Goal: Transaction & Acquisition: Purchase product/service

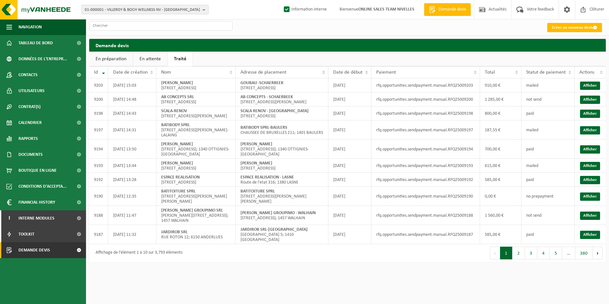
click at [98, 8] on span "01-000001 - VILLEROY & BOCH WELLNESS NV - ROESELARE" at bounding box center [142, 10] width 115 height 10
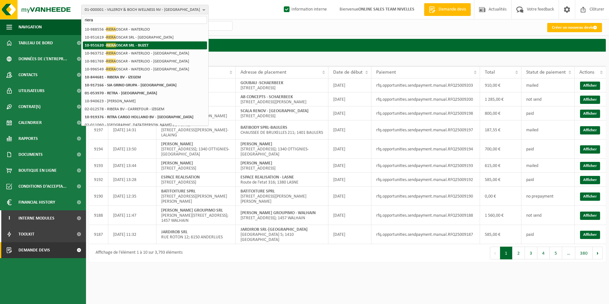
type input "riera"
click at [129, 45] on strong "10-951620 - RIERA OSCAR SRL - BUZET" at bounding box center [117, 45] width 64 height 5
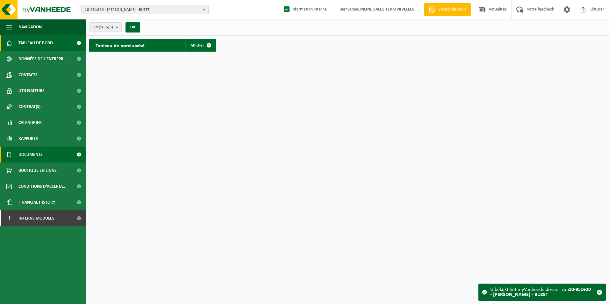
click at [41, 156] on span "Documents" at bounding box center [30, 155] width 24 height 16
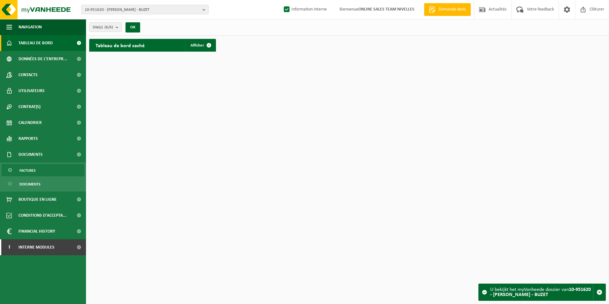
click at [35, 173] on link "Factures" at bounding box center [43, 170] width 83 height 12
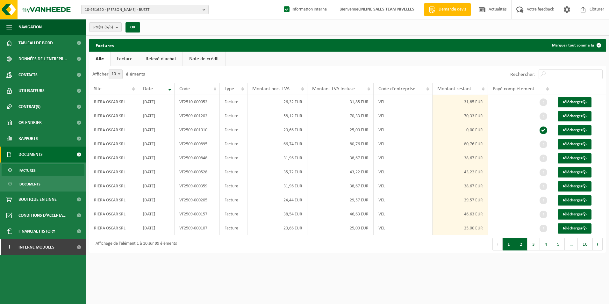
click at [523, 245] on button "2" at bounding box center [521, 244] width 12 height 13
click at [511, 245] on button "1" at bounding box center [509, 244] width 12 height 13
click at [570, 101] on link "Télécharger" at bounding box center [575, 102] width 34 height 10
click at [35, 251] on span "Interne modules" at bounding box center [36, 247] width 36 height 16
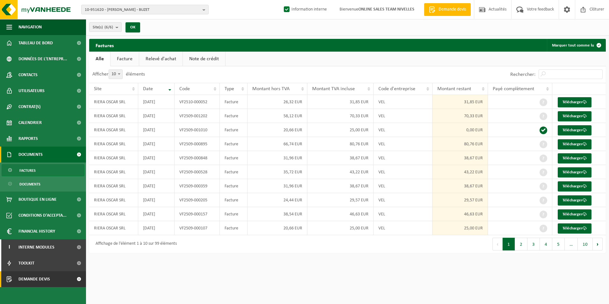
click at [37, 281] on span "Demande devis" at bounding box center [34, 279] width 32 height 16
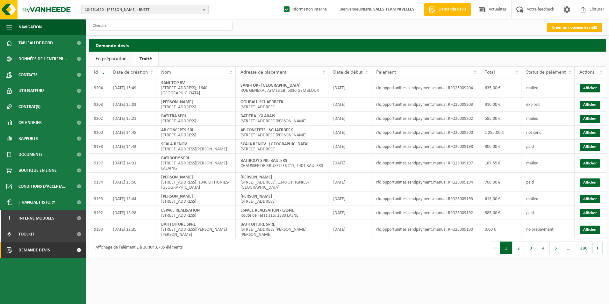
click at [557, 29] on link "Créer un nouveau devis" at bounding box center [575, 27] width 55 height 9
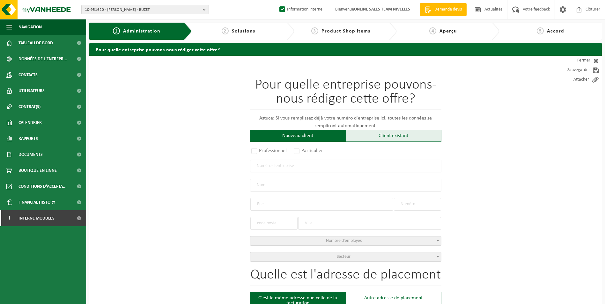
click at [396, 139] on div "Client existant" at bounding box center [393, 136] width 96 height 12
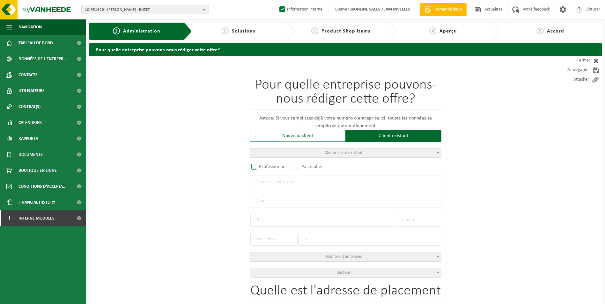
click at [259, 169] on label "Professionnel" at bounding box center [269, 166] width 39 height 9
click at [260, 169] on input "Professionnel" at bounding box center [262, 167] width 4 height 4
radio input "true"
click at [265, 179] on input "text" at bounding box center [345, 182] width 191 height 13
paste input "0805.208.084"
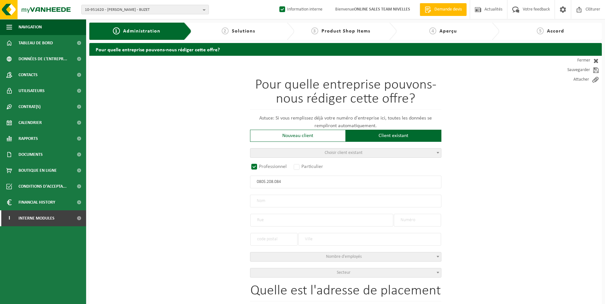
type input "0805.208.084"
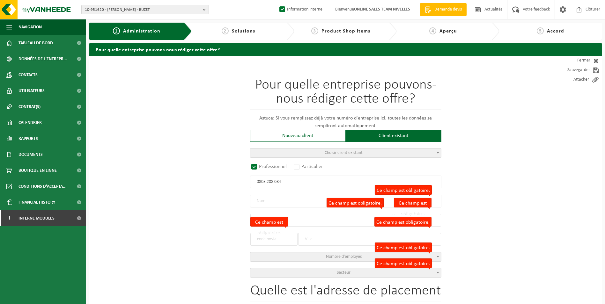
radio input "false"
select select
type input "MDT PARTNERS BV"
type input "ENGELSELAAN"
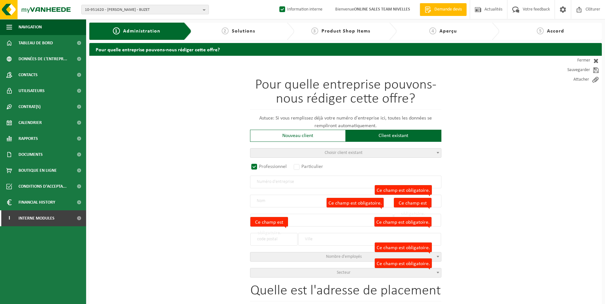
type input "1"
type input "1560"
type input "HOEILAART"
type input "2350647817"
radio input "true"
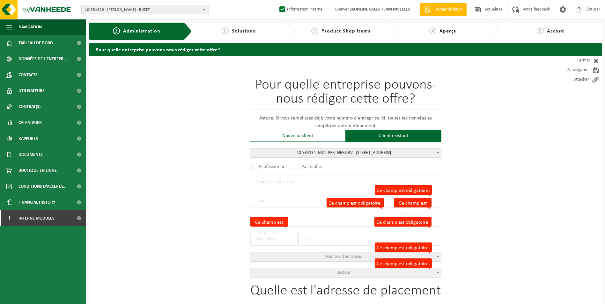
select select "163704"
type input "0805.208.084"
type input "MDT PARTNERS BV"
type input "ENGELSELAAN"
type input "1"
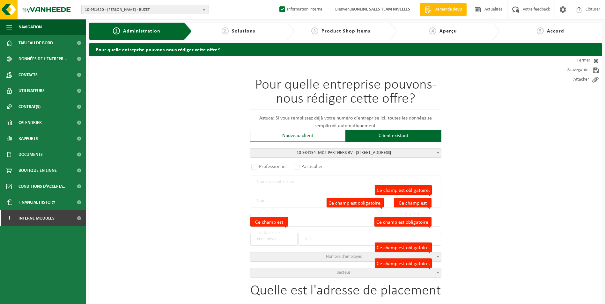
type input "1560"
type input "HOEILAART"
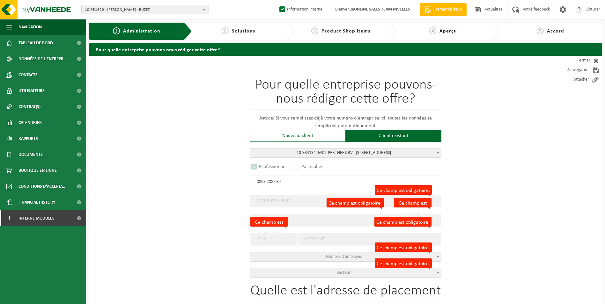
select select "D"
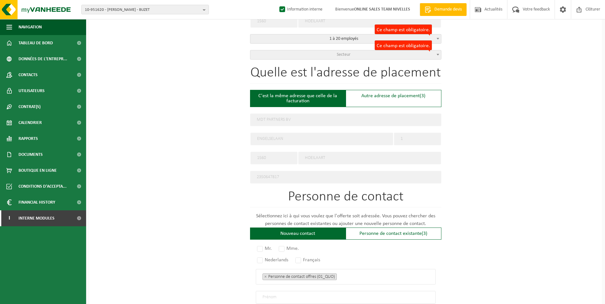
scroll to position [223, 0]
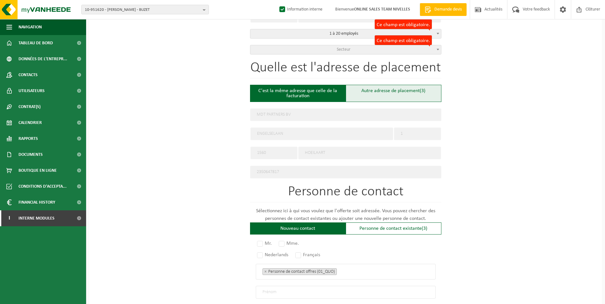
click at [370, 94] on div "Autre adresse de placement (3)" at bounding box center [393, 93] width 96 height 17
type input "Chantier -"
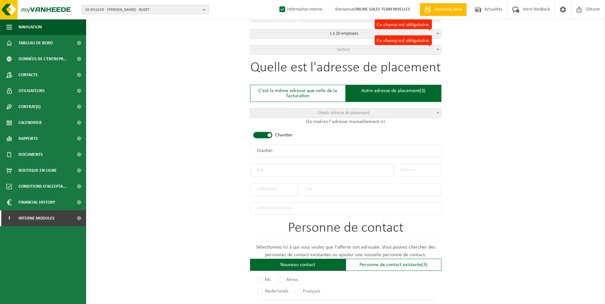
click at [267, 135] on span at bounding box center [262, 135] width 19 height 6
click at [264, 156] on input "text" at bounding box center [345, 151] width 191 height 13
type input "m"
type input "MDT PARTNERS-WAVRE"
click at [270, 165] on input "text" at bounding box center [321, 170] width 143 height 13
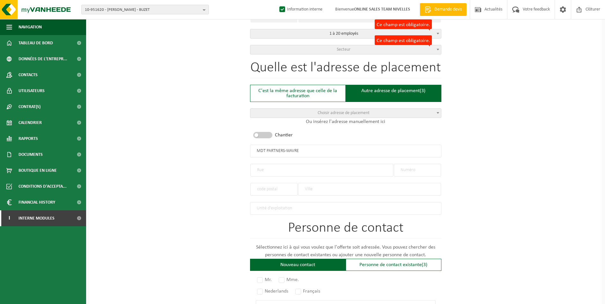
click at [267, 167] on input "text" at bounding box center [321, 170] width 143 height 13
paste input "Place Cardinal Mercier 7, 1300 Wavre"
type input "Place Cardinal Mercier 7, 1300 Wavre"
click at [421, 169] on input "text" at bounding box center [417, 170] width 47 height 13
type input "7"
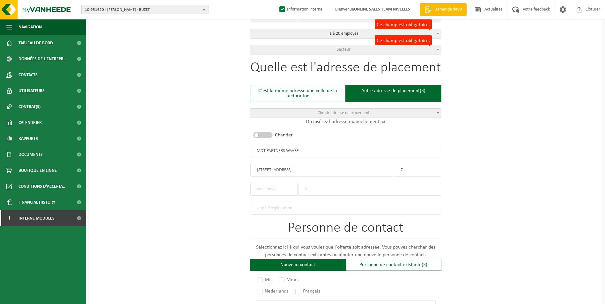
click at [266, 189] on input "text" at bounding box center [273, 189] width 47 height 13
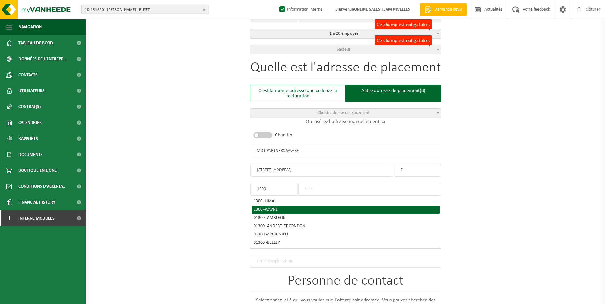
type input "1300"
click at [287, 207] on div "1300 - WAVRE" at bounding box center [345, 209] width 184 height 4
type input "WAVRE"
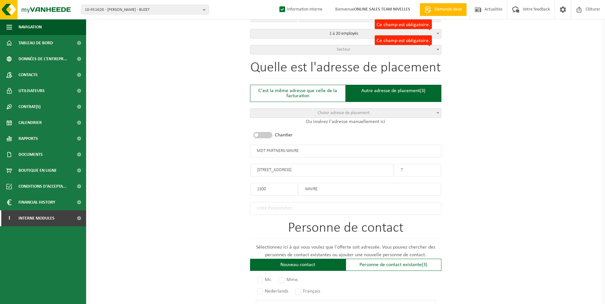
drag, startPoint x: 328, startPoint y: 167, endPoint x: 298, endPoint y: 167, distance: 30.6
click at [298, 167] on input "Place Cardinal Mercier 7, 1300 Wavre" at bounding box center [321, 170] width 143 height 13
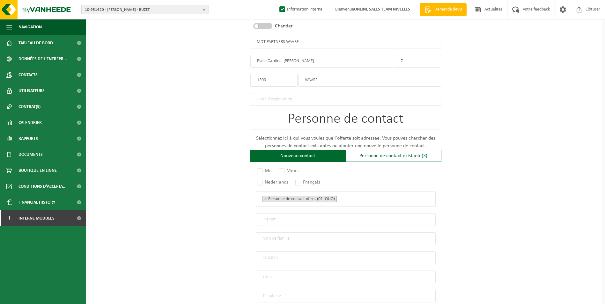
scroll to position [382, 0]
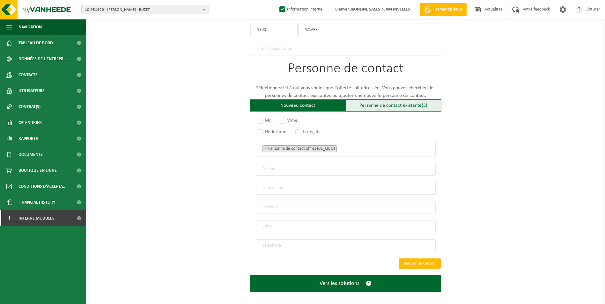
type input "Place Cardinal Mercier"
click at [390, 103] on div "Personne de contact existante (3)" at bounding box center [393, 105] width 96 height 12
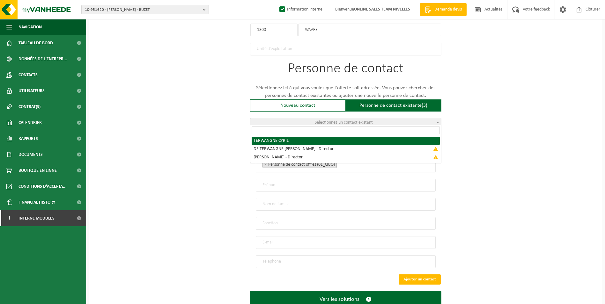
click at [355, 120] on span "Sélectionnez un contact existant" at bounding box center [344, 122] width 58 height 5
radio input "true"
select select "{"code":"10-984195","firstname":"CYRIL","surname":"TERWANGNE","gender":"Unknown…"
type input "CYRIL"
type input "TERWANGNE"
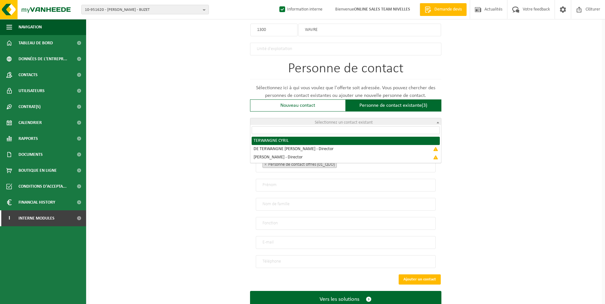
type input "info@mdt-partners.com"
type input "+32496199000"
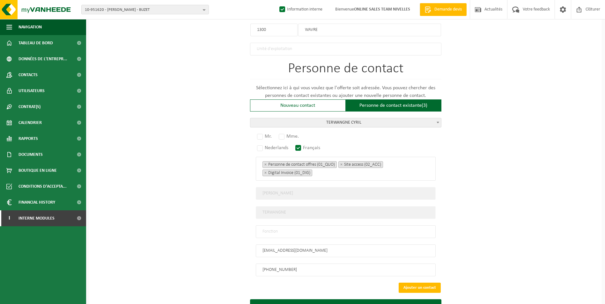
click at [308, 230] on input "text" at bounding box center [346, 231] width 180 height 13
type input "CONTACT"
click at [260, 132] on label "Mr." at bounding box center [265, 136] width 18 height 9
radio input "true"
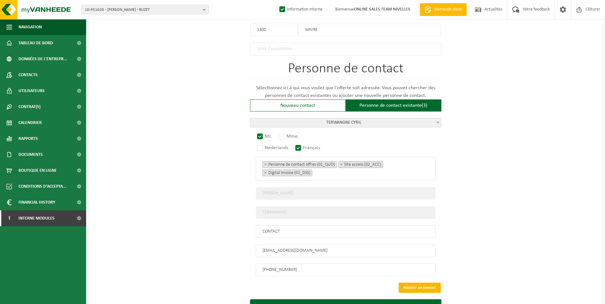
click at [412, 283] on button "Ajouter un contact" at bounding box center [419, 288] width 42 height 10
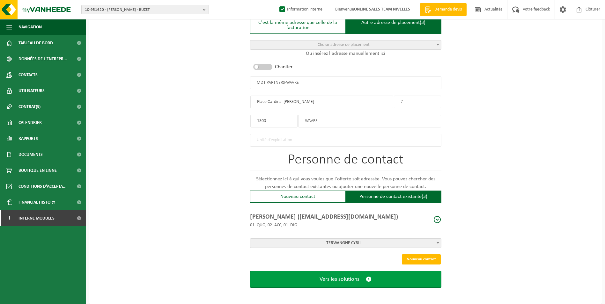
click at [329, 276] on span "Vers les solutions" at bounding box center [339, 279] width 40 height 7
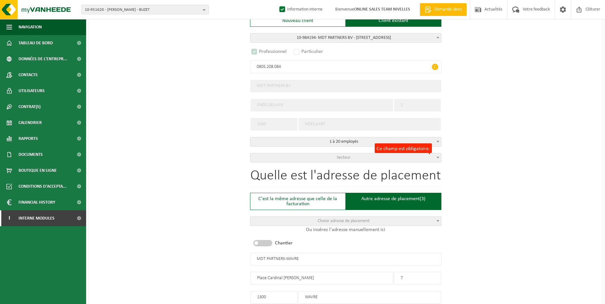
click at [338, 158] on span "Secteur" at bounding box center [344, 157] width 14 height 5
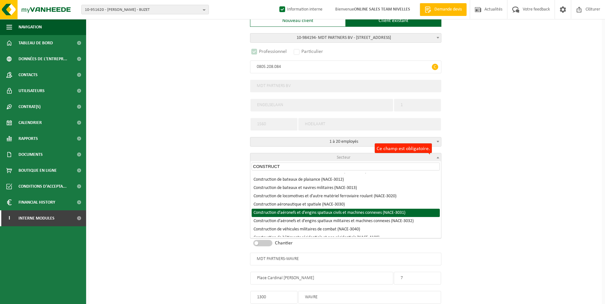
scroll to position [96, 0]
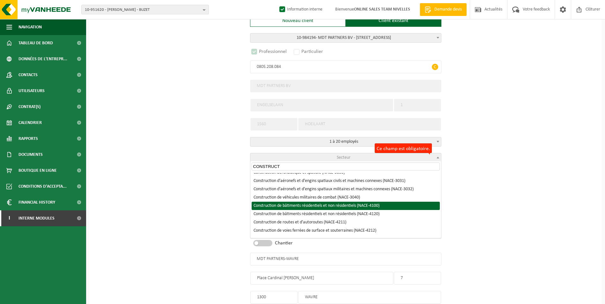
type input "CONSTRUCT"
select select "NACE_4100"
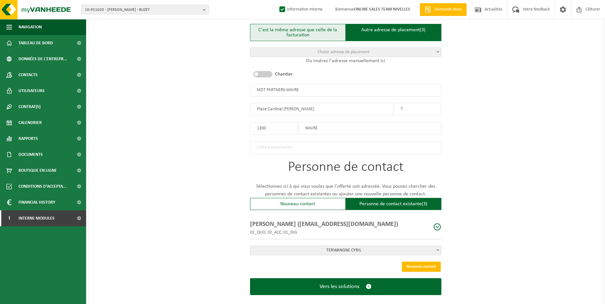
scroll to position [291, 0]
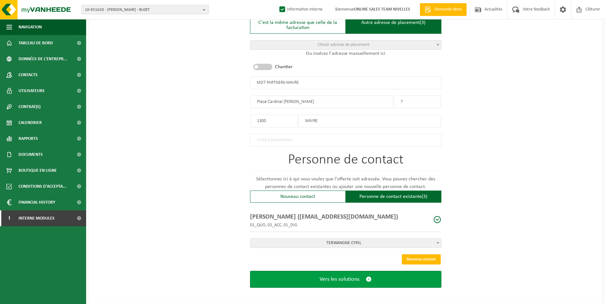
click at [340, 276] on span "Vers les solutions" at bounding box center [339, 279] width 40 height 7
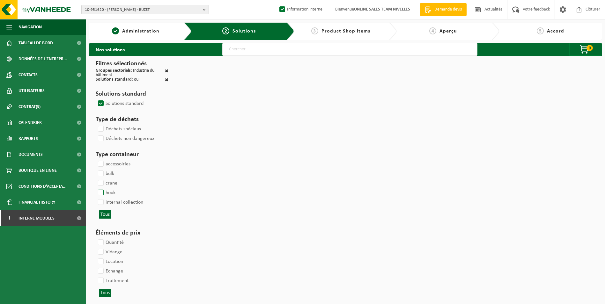
click at [103, 194] on label "hook" at bounding box center [106, 193] width 19 height 10
click at [96, 188] on input "hook" at bounding box center [95, 188] width 0 height 0
checkbox input "true"
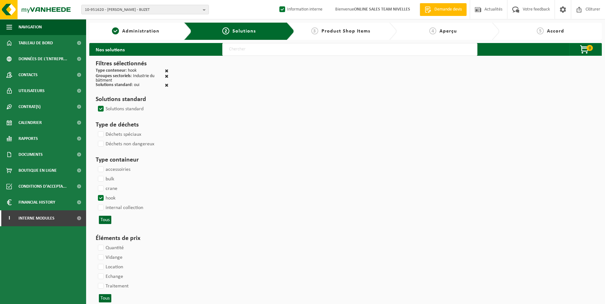
select select
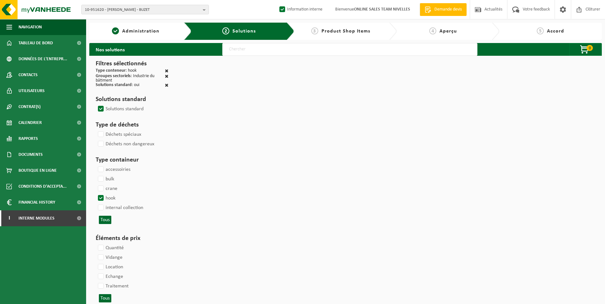
select select
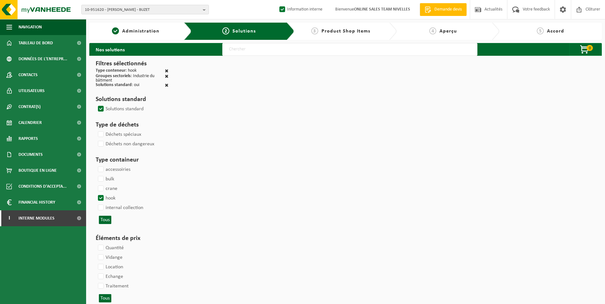
select select
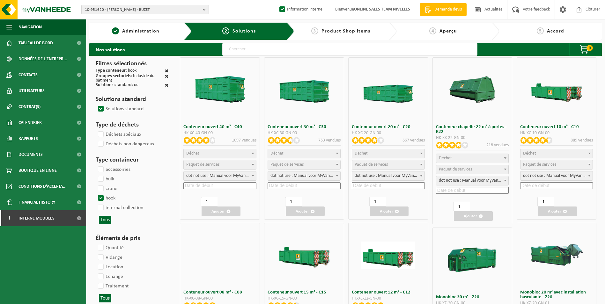
select select
select select "25"
select select "197"
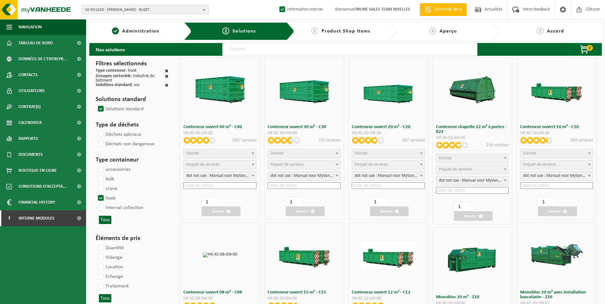
select select "25"
select select "8"
select select "25"
select select "7"
select select "25"
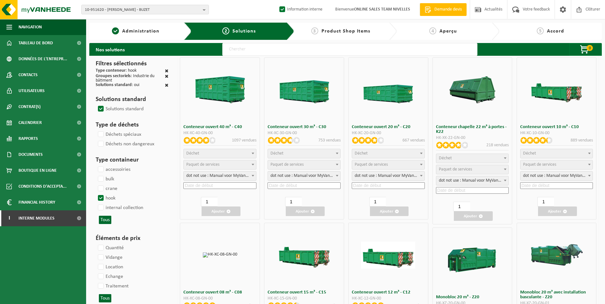
select select "7"
select select "25"
click at [367, 154] on span "Déchet" at bounding box center [388, 153] width 72 height 9
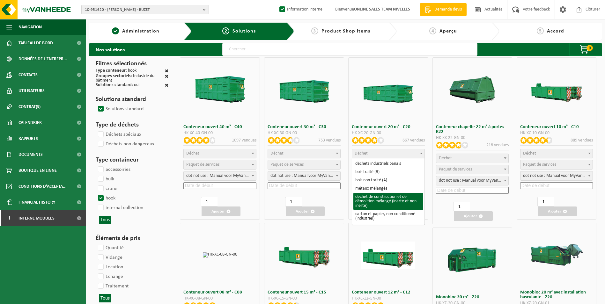
select select "31"
select select
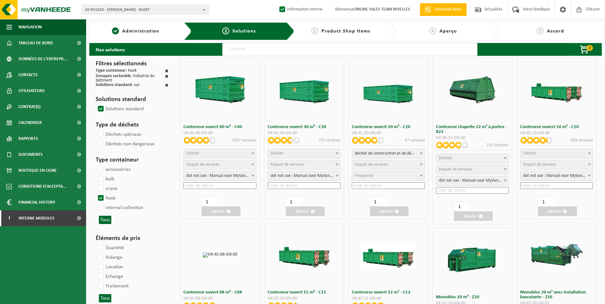
click at [382, 166] on span "Paquet de services" at bounding box center [370, 164] width 33 height 5
select select "197"
select select "25"
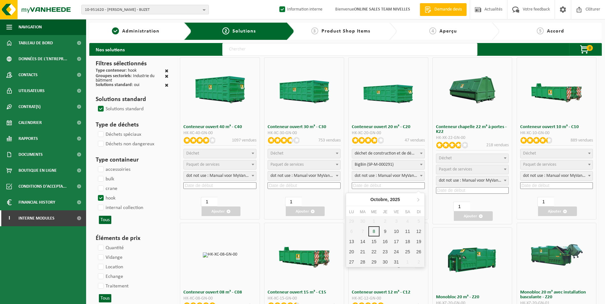
click at [381, 186] on input at bounding box center [388, 185] width 73 height 7
click at [384, 242] on div "16" at bounding box center [384, 241] width 11 height 10
type input "2025-10-16"
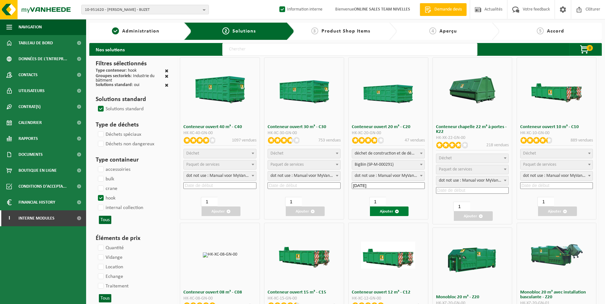
click at [386, 212] on button "Ajouter" at bounding box center [389, 212] width 39 height 10
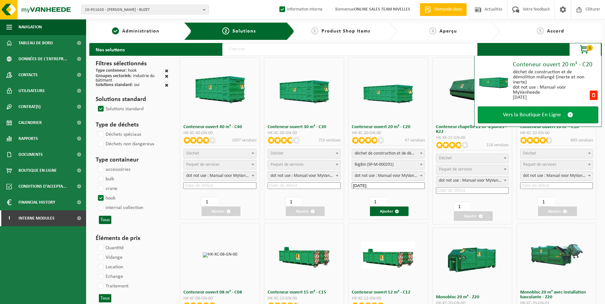
click at [526, 113] on span "Vers la Boutique En Ligne" at bounding box center [532, 115] width 58 height 7
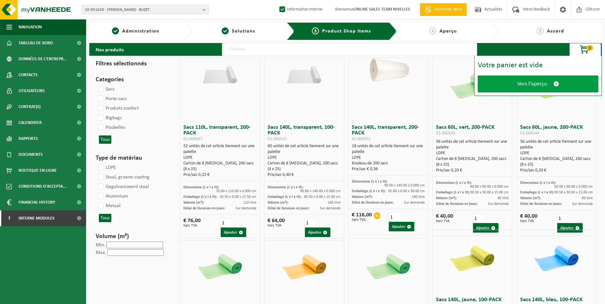
click at [527, 83] on span "Vers l'aperçu" at bounding box center [532, 84] width 30 height 7
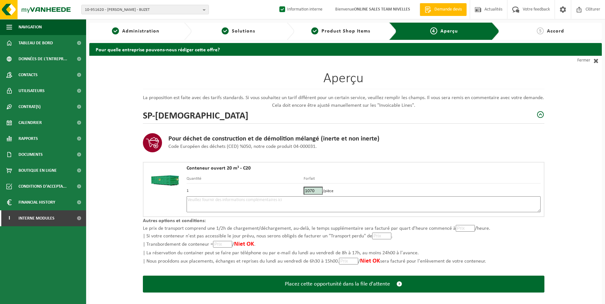
click at [218, 204] on textarea at bounding box center [363, 204] width 354 height 16
type textarea "p"
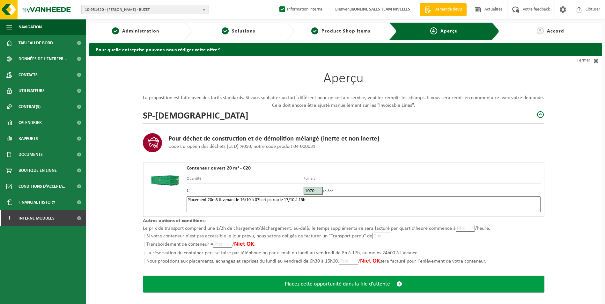
type textarea "Placement 20m3 tt venant le 16/10 à 07h et pickup le 17/10 à 15h"
click at [346, 286] on span "Placez cette opportunité dans la file d'attente" at bounding box center [337, 284] width 105 height 7
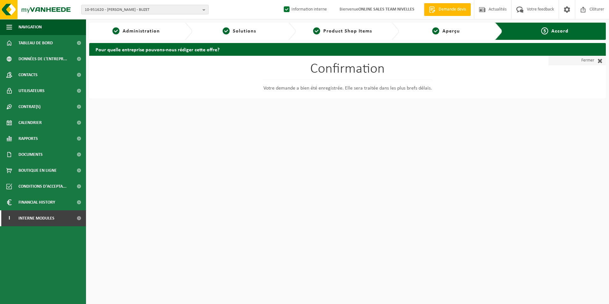
click at [590, 58] on link "Fermer" at bounding box center [577, 61] width 57 height 10
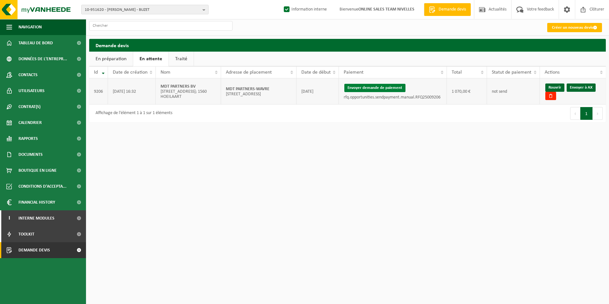
click at [395, 89] on button "Envoyer demande de paiement" at bounding box center [375, 88] width 61 height 8
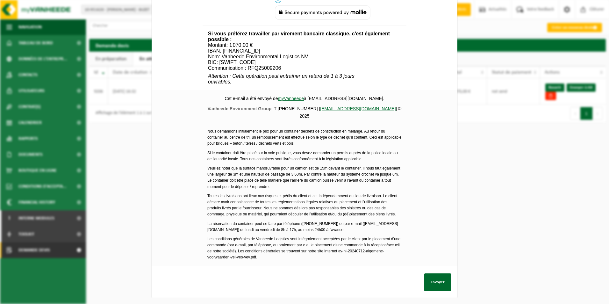
scroll to position [231, 0]
click at [439, 278] on button "Envoyer" at bounding box center [438, 282] width 27 height 18
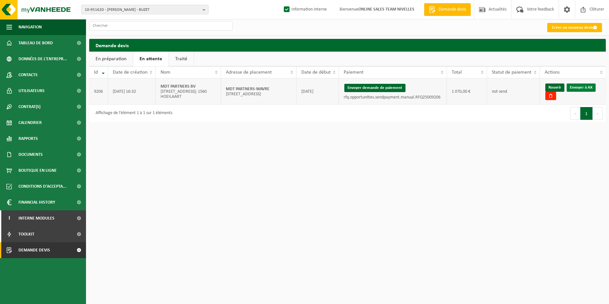
click at [583, 89] on link "Envoyer à AX" at bounding box center [581, 88] width 29 height 8
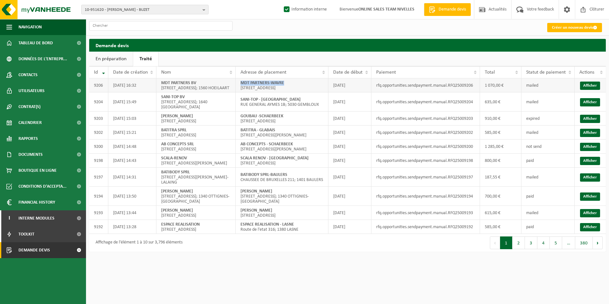
drag, startPoint x: 240, startPoint y: 83, endPoint x: 301, endPoint y: 83, distance: 61.5
click at [301, 83] on td "MDT PARTNERS-WAVRE Place Cardinal Mercier 7; 1300 WAVRE" at bounding box center [282, 85] width 93 height 14
copy strong "MDT PARTNERS-WAVRE"
click at [588, 85] on link "Afficher" at bounding box center [590, 86] width 20 height 8
